Goal: Information Seeking & Learning: Check status

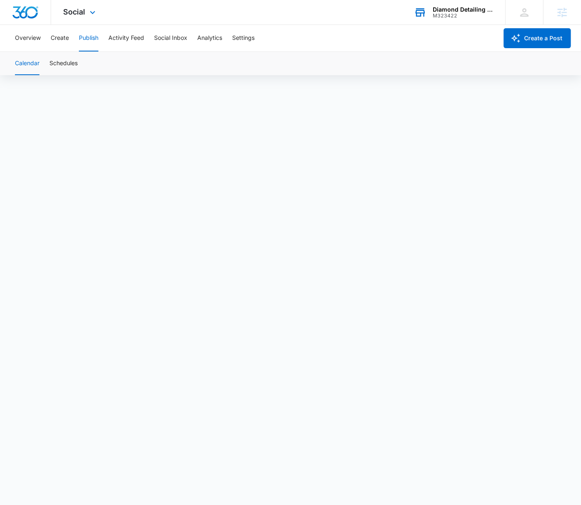
click at [457, 19] on div "Diamond Detailing LLC M323422 Your Accounts View All" at bounding box center [454, 12] width 104 height 25
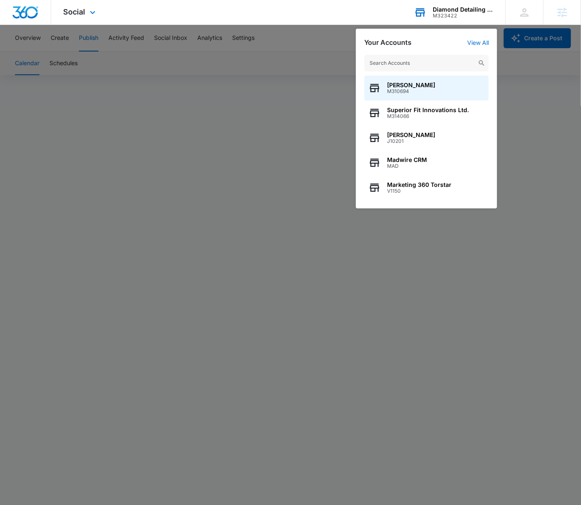
click at [426, 59] on input "text" at bounding box center [426, 63] width 125 height 17
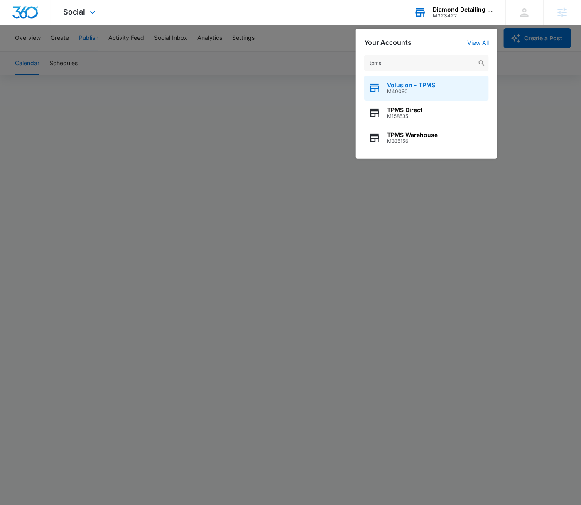
type input "tpms"
click at [443, 92] on div "Volusion - TPMS M40090" at bounding box center [426, 88] width 125 height 25
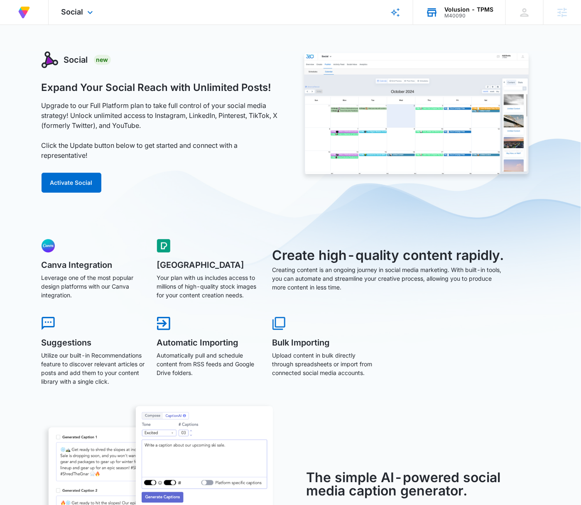
drag, startPoint x: 88, startPoint y: 14, endPoint x: 149, endPoint y: 70, distance: 83.2
click at [88, 14] on icon at bounding box center [90, 12] width 10 height 10
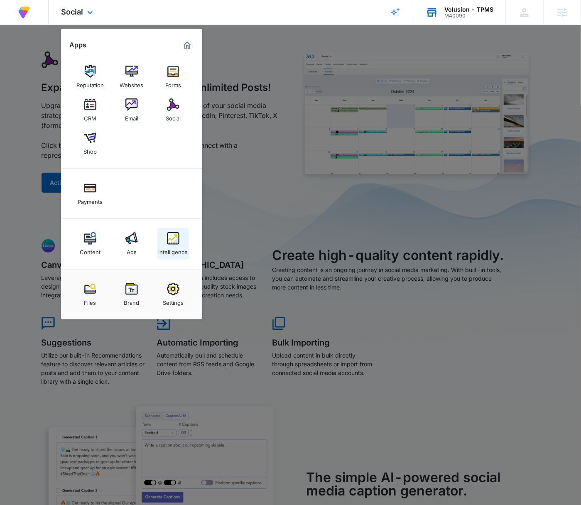
click at [167, 243] on img at bounding box center [173, 238] width 12 height 12
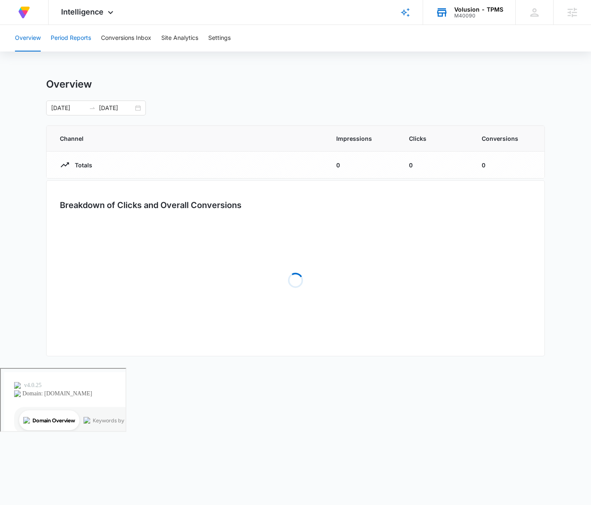
click at [81, 43] on button "Period Reports" at bounding box center [71, 38] width 40 height 27
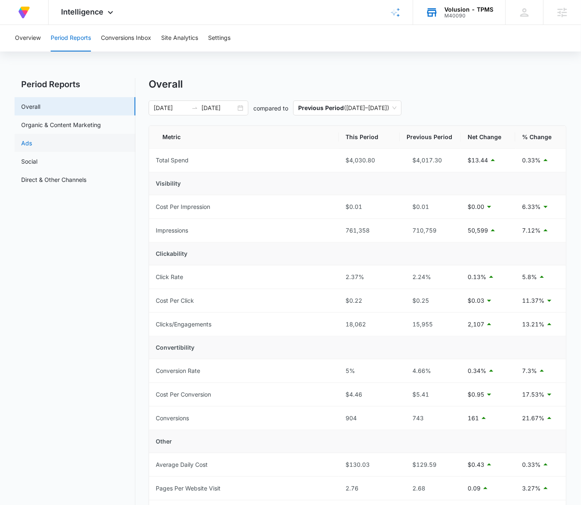
click at [32, 144] on link "Ads" at bounding box center [26, 143] width 11 height 9
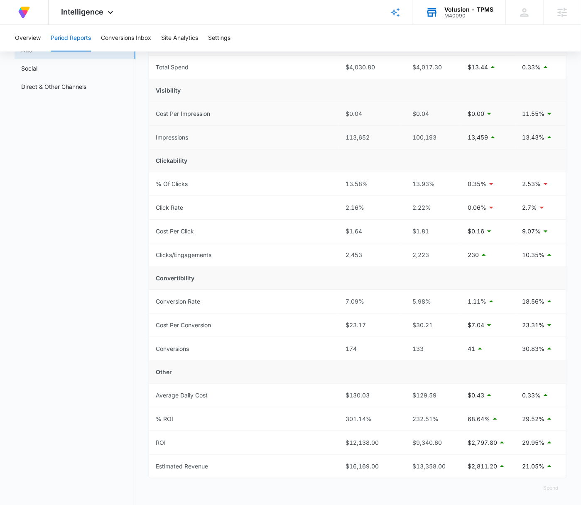
scroll to position [104, 0]
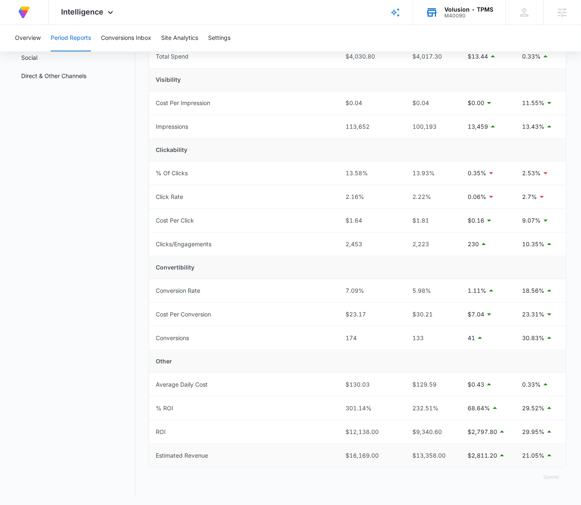
click at [366, 454] on div "$16,169.00" at bounding box center [370, 455] width 48 height 9
copy div "$16,169.00"
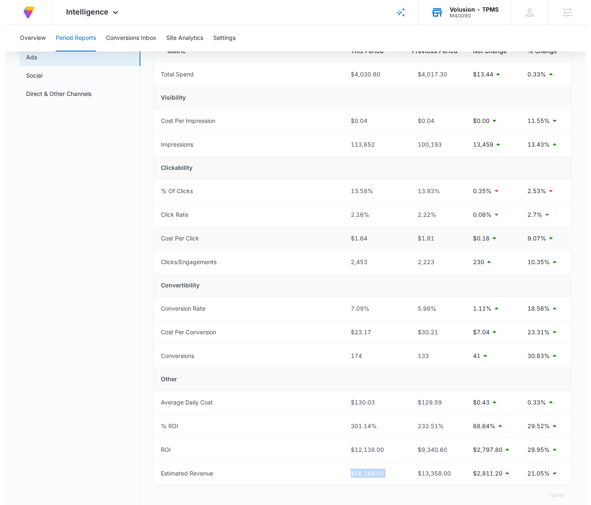
scroll to position [0, 0]
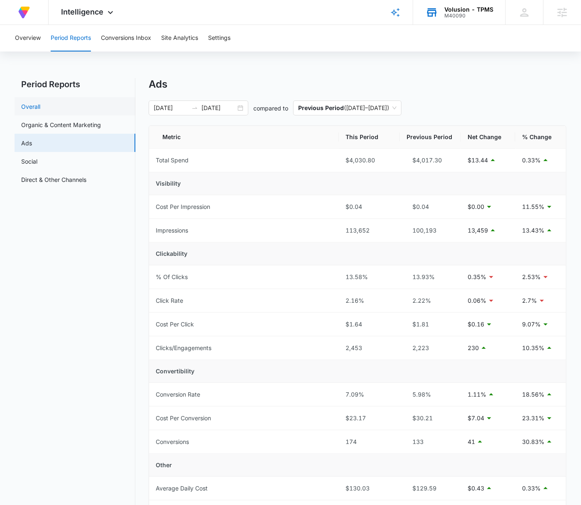
click at [40, 108] on link "Overall" at bounding box center [30, 106] width 19 height 9
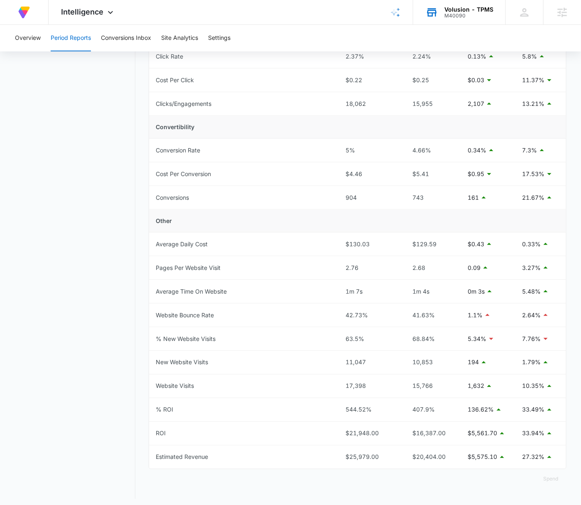
scroll to position [222, 0]
click at [362, 455] on div "$25,979.00" at bounding box center [370, 456] width 48 height 9
copy div "$25,979.00"
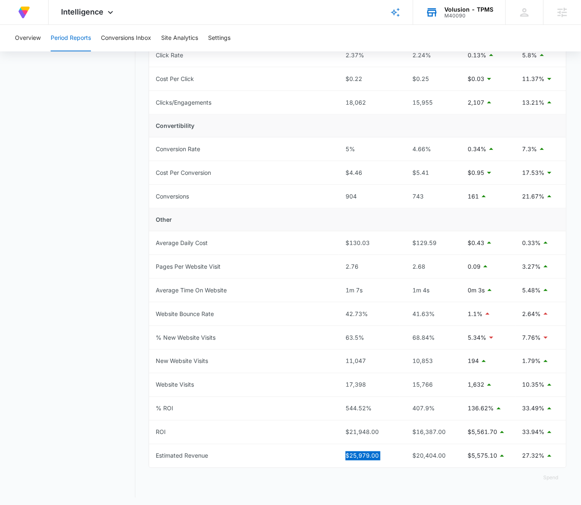
scroll to position [0, 0]
